Goal: Task Accomplishment & Management: Manage account settings

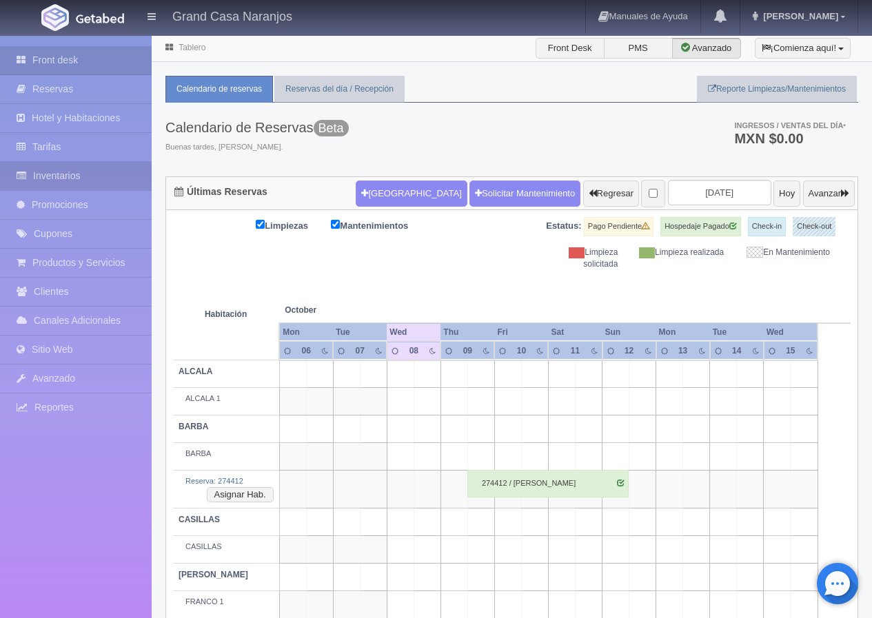
click at [88, 179] on link "Inventarios" at bounding box center [76, 176] width 152 height 28
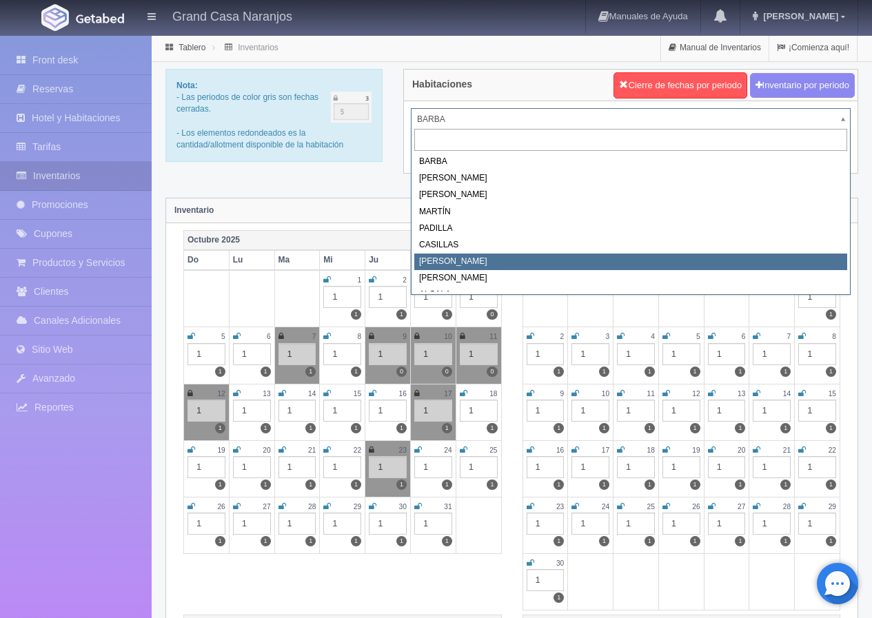
select select "2066"
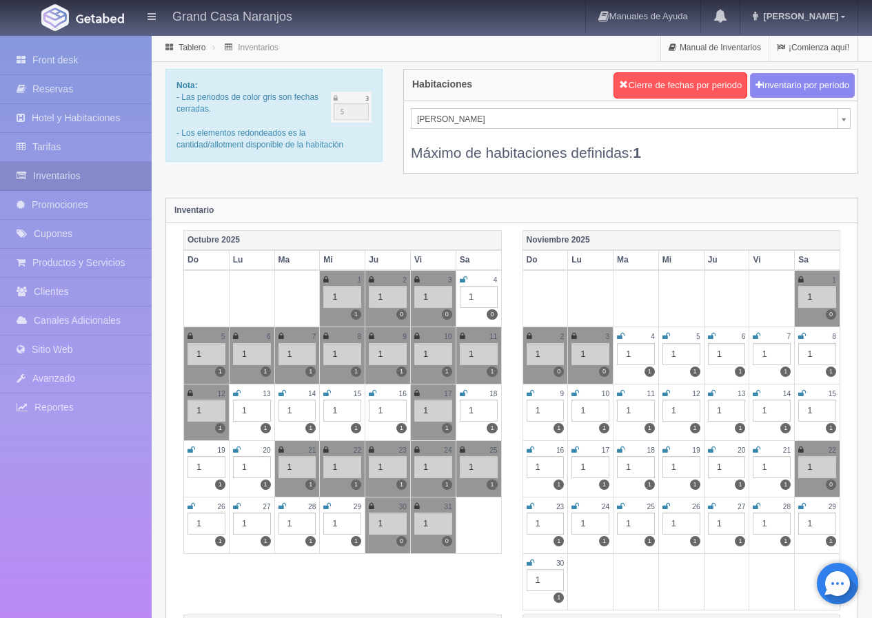
click at [325, 394] on icon at bounding box center [327, 394] width 8 height 8
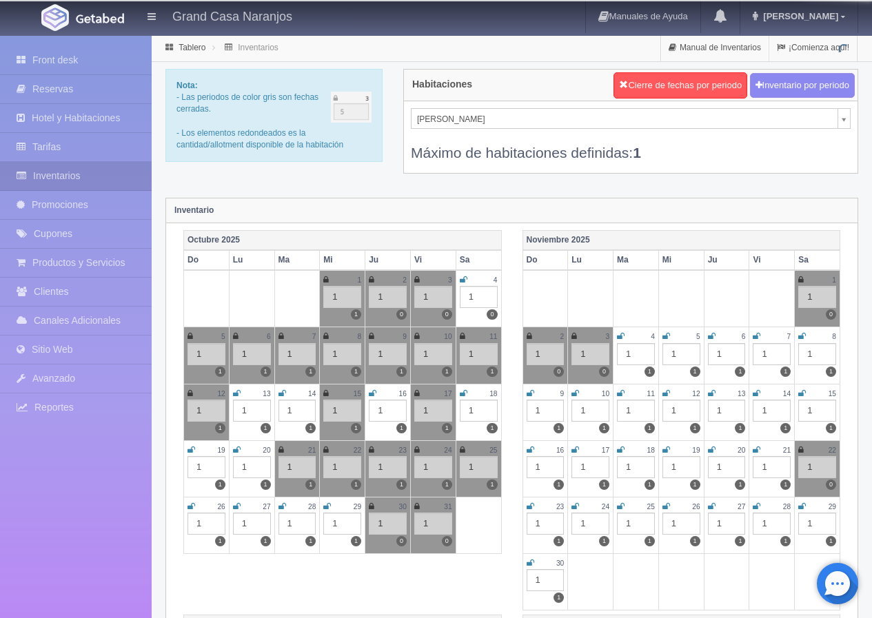
click at [374, 392] on icon at bounding box center [373, 394] width 8 height 8
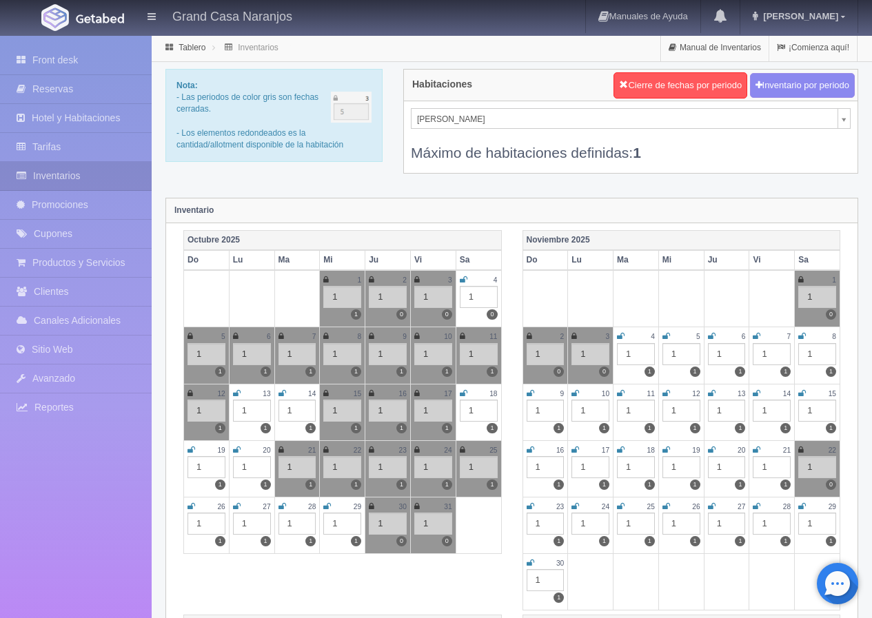
click at [434, 130] on div "Máximo de habitaciones definidas: 1" at bounding box center [631, 146] width 440 height 34
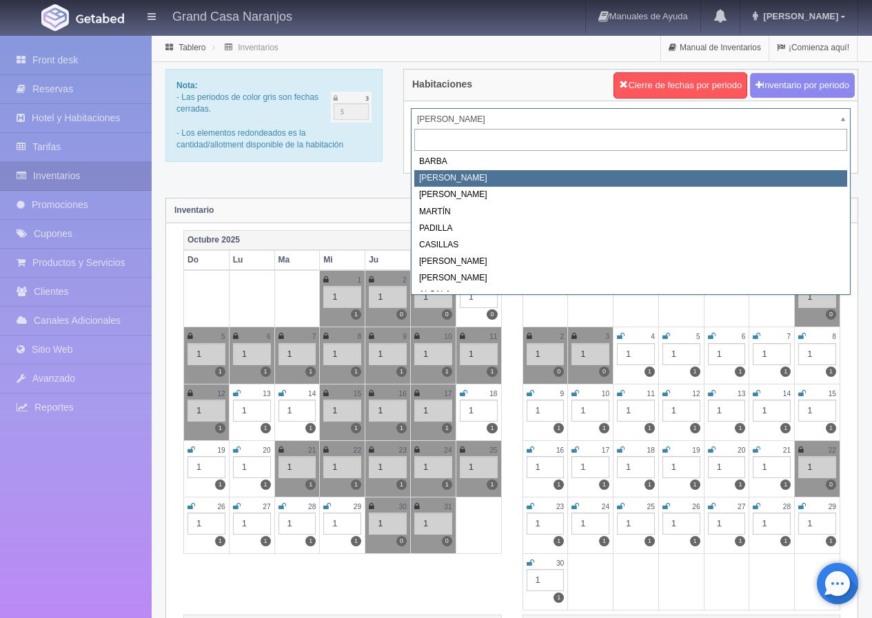
select select "2060"
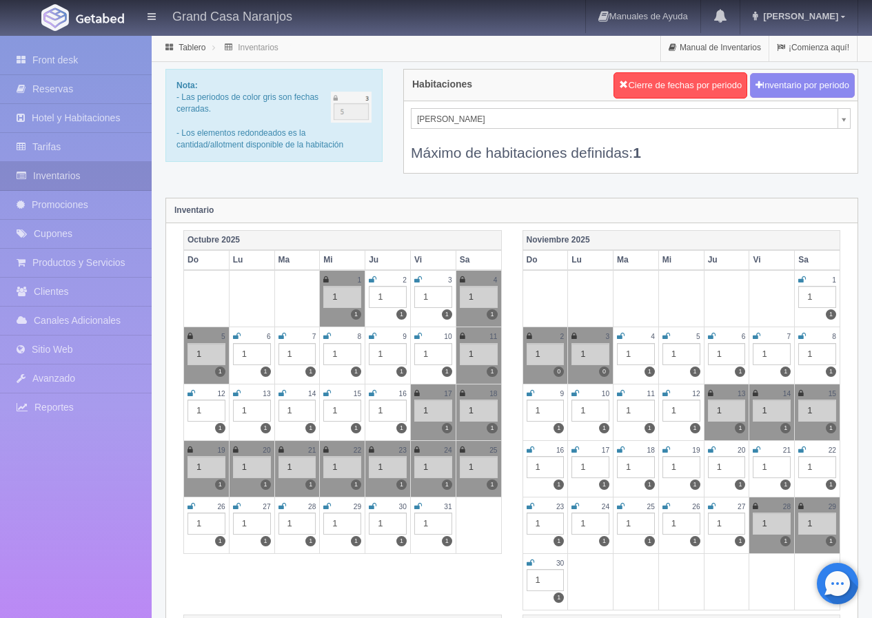
click at [281, 395] on icon at bounding box center [283, 394] width 8 height 8
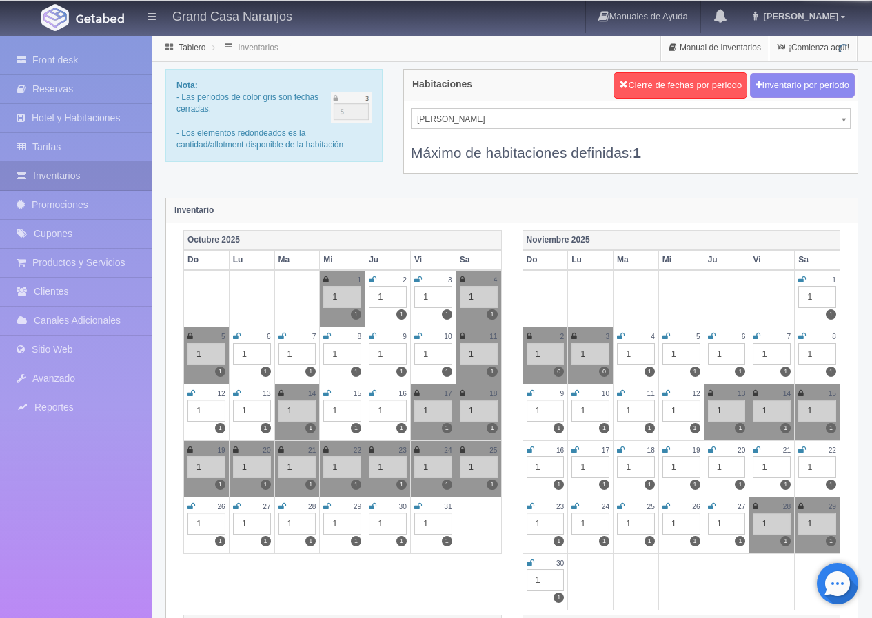
click at [330, 392] on icon at bounding box center [327, 394] width 8 height 8
click at [374, 392] on icon at bounding box center [373, 394] width 8 height 8
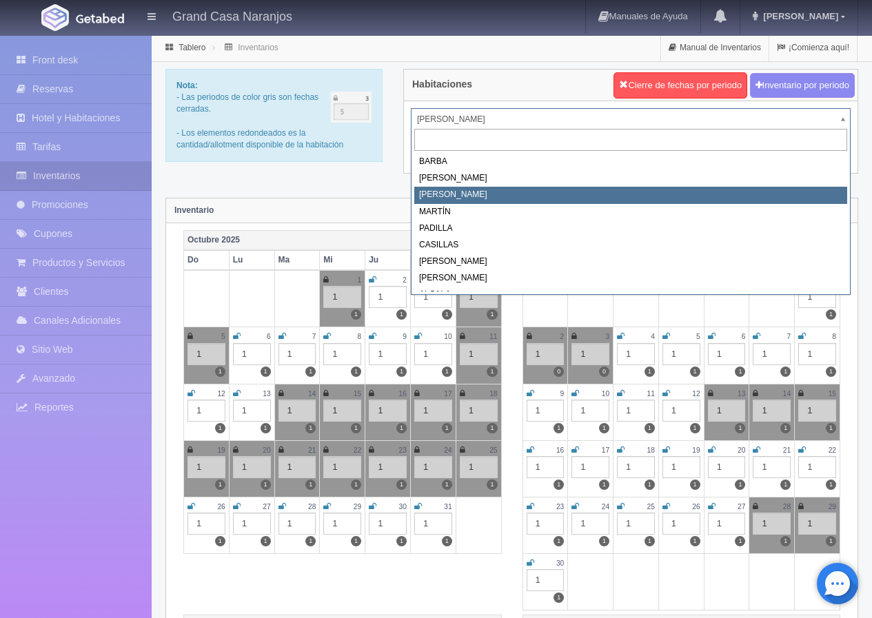
select select "2062"
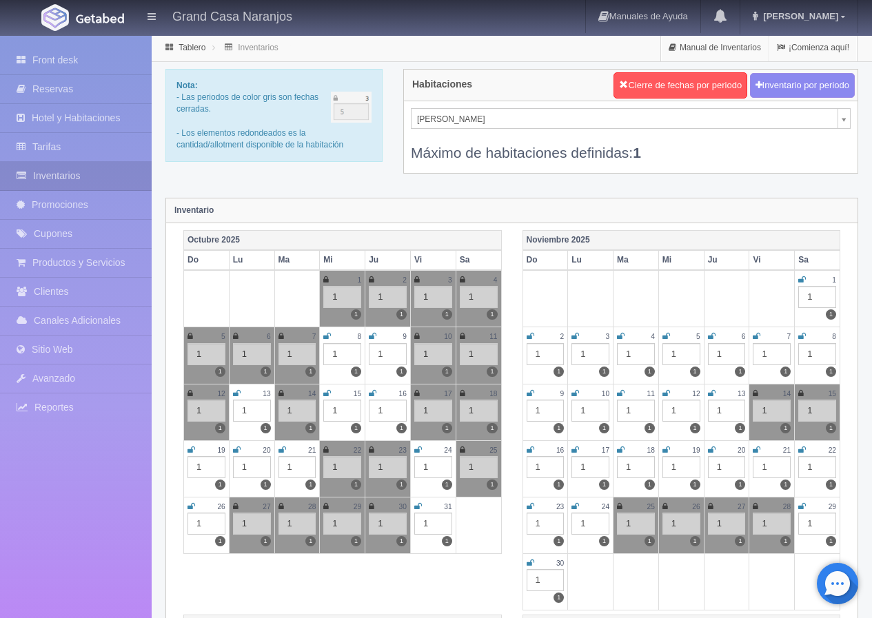
click at [280, 395] on icon at bounding box center [282, 394] width 6 height 8
click at [63, 88] on link "Reservas" at bounding box center [76, 89] width 152 height 28
